Goal: Complete application form

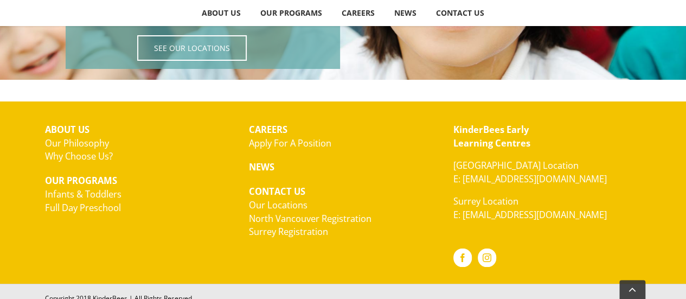
scroll to position [2002, 0]
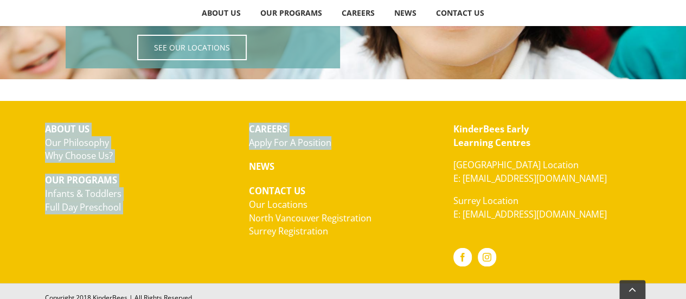
drag, startPoint x: 337, startPoint y: 144, endPoint x: 231, endPoint y: 121, distance: 108.5
click at [231, 121] on div "ABOUT US Our Philosophy Why Choose Us? OUR PROGRAMS Infants & Toddlers Full Day…" at bounding box center [343, 192] width 612 height 158
click at [231, 122] on p "ABOUT US Our Philosophy Why Choose Us?" at bounding box center [139, 142] width 188 height 40
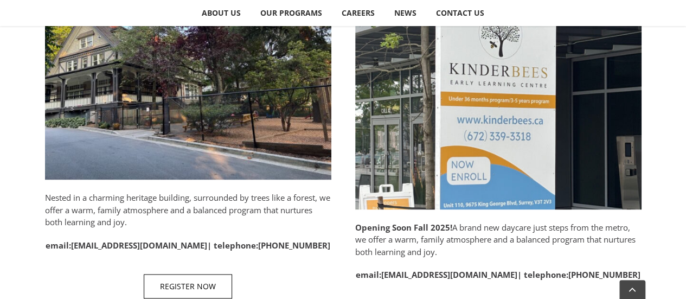
scroll to position [622, 0]
click at [194, 285] on span "REGISTER NOW" at bounding box center [188, 285] width 56 height 9
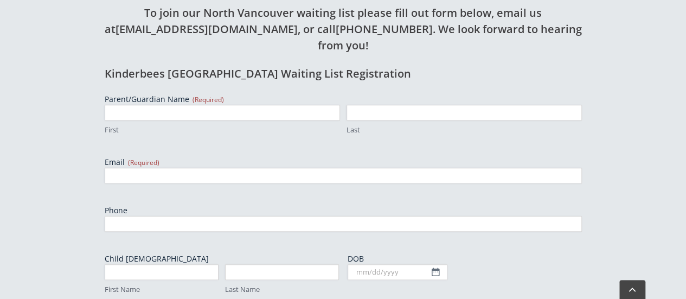
scroll to position [413, 0]
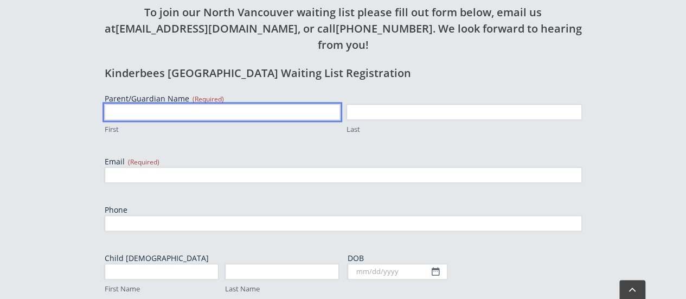
click at [284, 104] on input "First" at bounding box center [222, 112] width 235 height 16
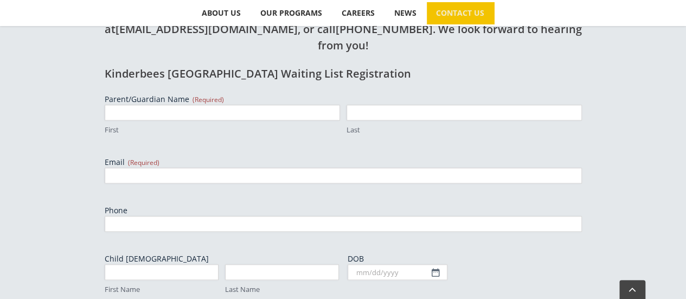
click at [200, 125] on label "First" at bounding box center [222, 130] width 235 height 10
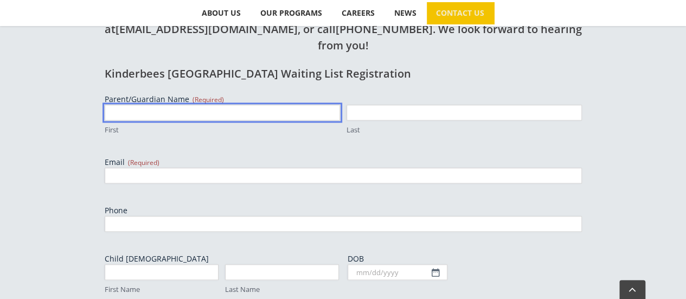
click at [200, 105] on input "First" at bounding box center [222, 113] width 235 height 16
click at [206, 105] on input "First" at bounding box center [222, 113] width 235 height 16
type input "Simran"
type input "Kaur"
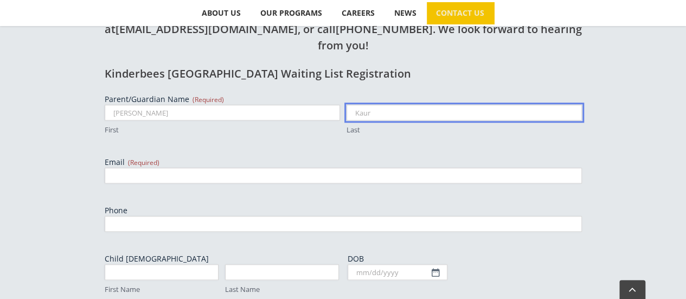
type input "simranmallhi49@gmail.com"
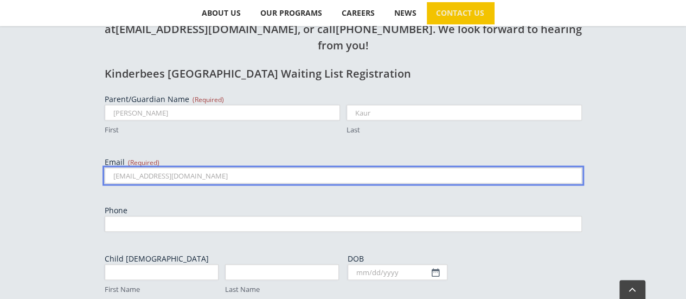
type input "6043885649"
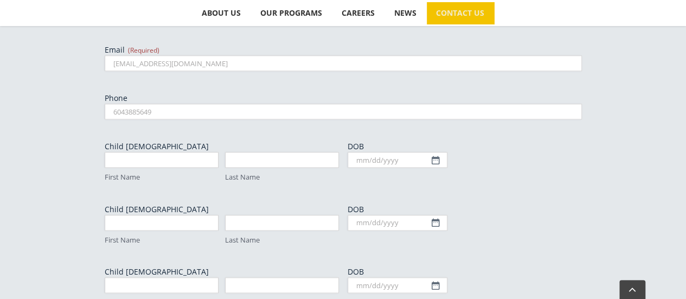
scroll to position [525, 0]
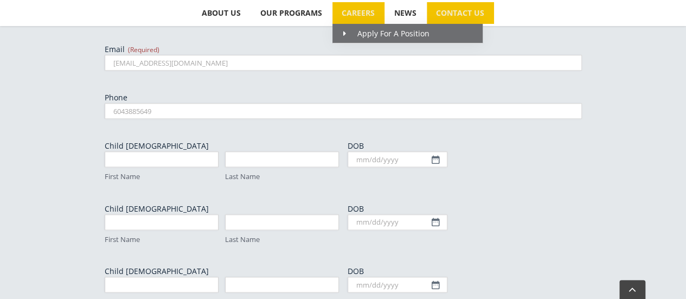
click at [371, 9] on span "CAREERS" at bounding box center [357, 13] width 33 height 8
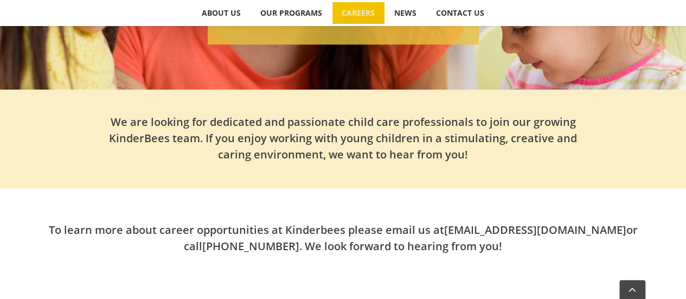
scroll to position [262, 0]
